Goal: Information Seeking & Learning: Learn about a topic

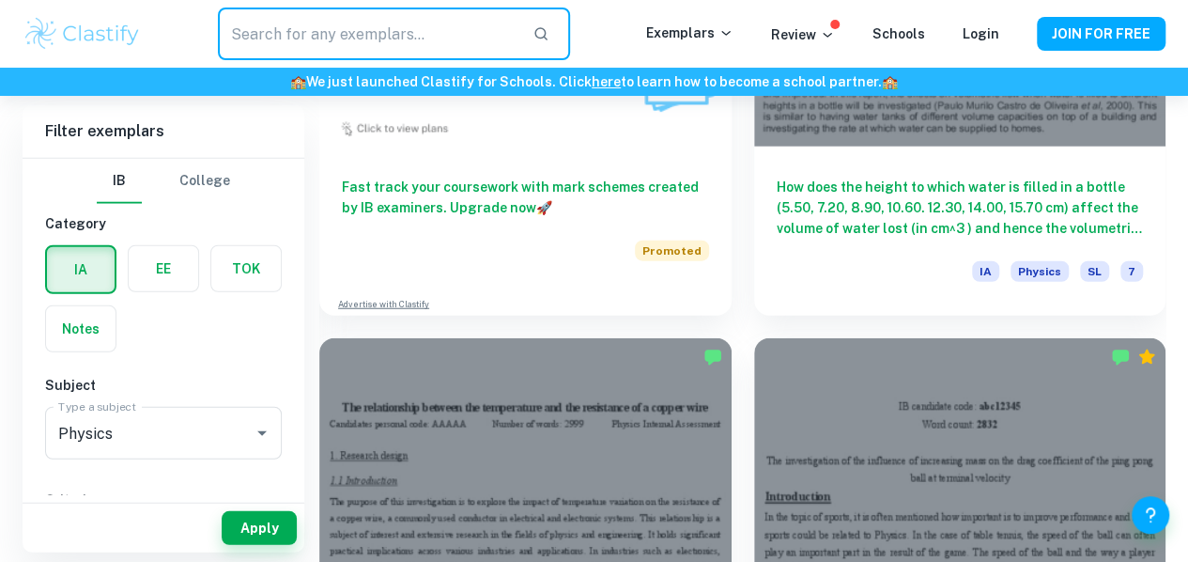
scroll to position [2296, 0]
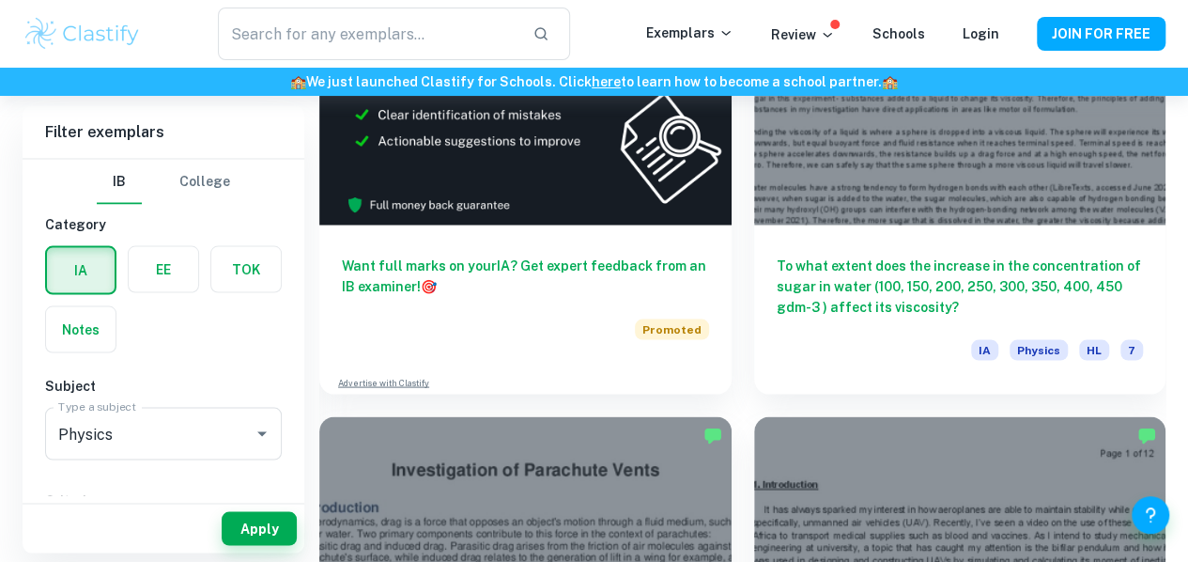
scroll to position [5222, 0]
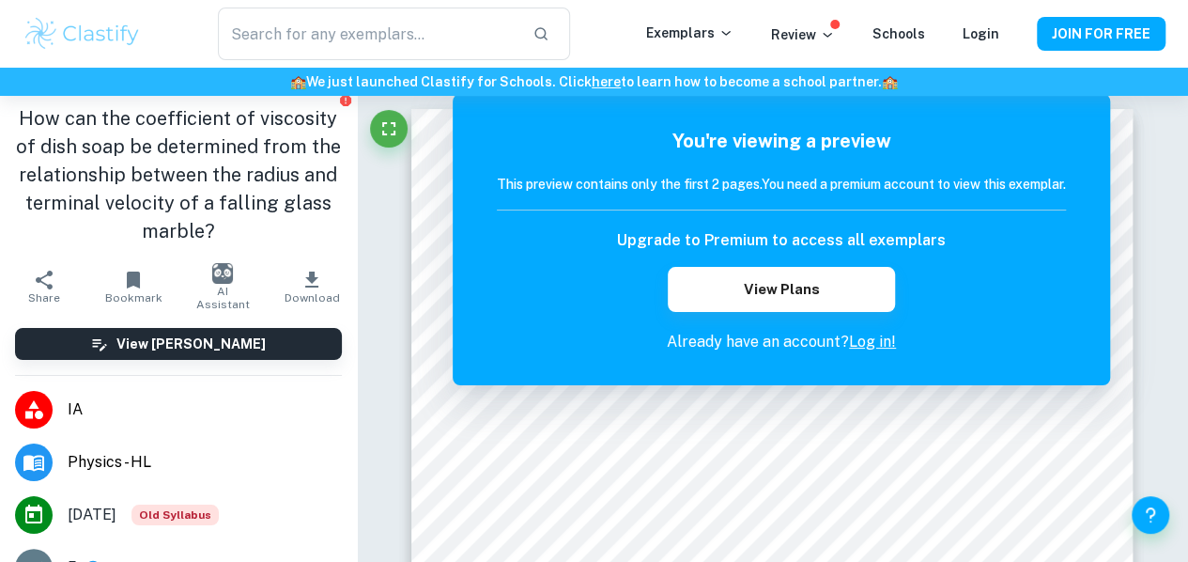
scroll to position [7, 0]
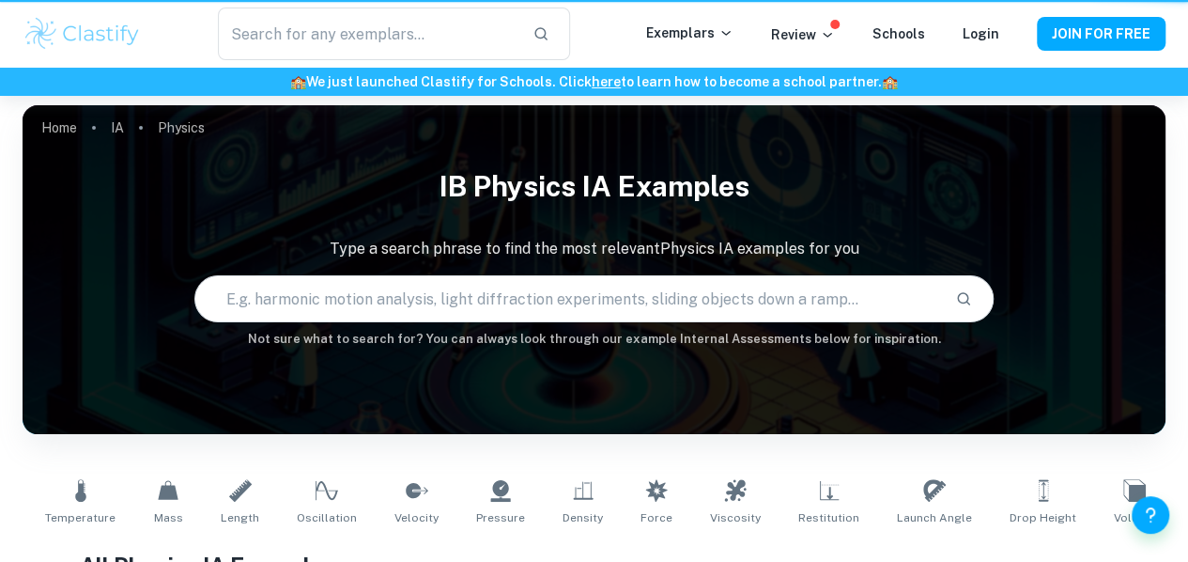
scroll to position [5222, 0]
